Goal: Information Seeking & Learning: Learn about a topic

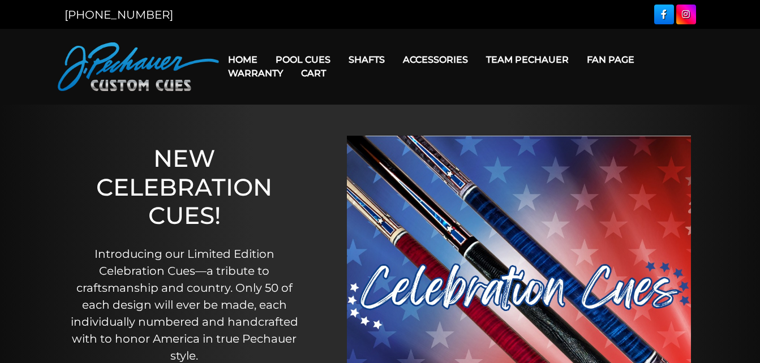
click at [242, 55] on link "Home" at bounding box center [243, 59] width 48 height 29
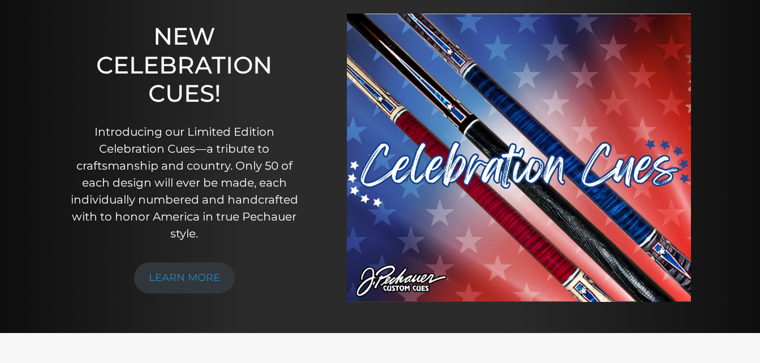
scroll to position [107, 0]
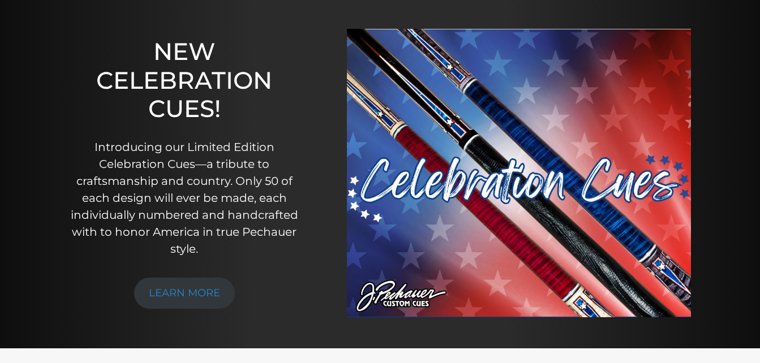
click at [569, 174] on img at bounding box center [519, 173] width 344 height 289
